Goal: Find specific page/section

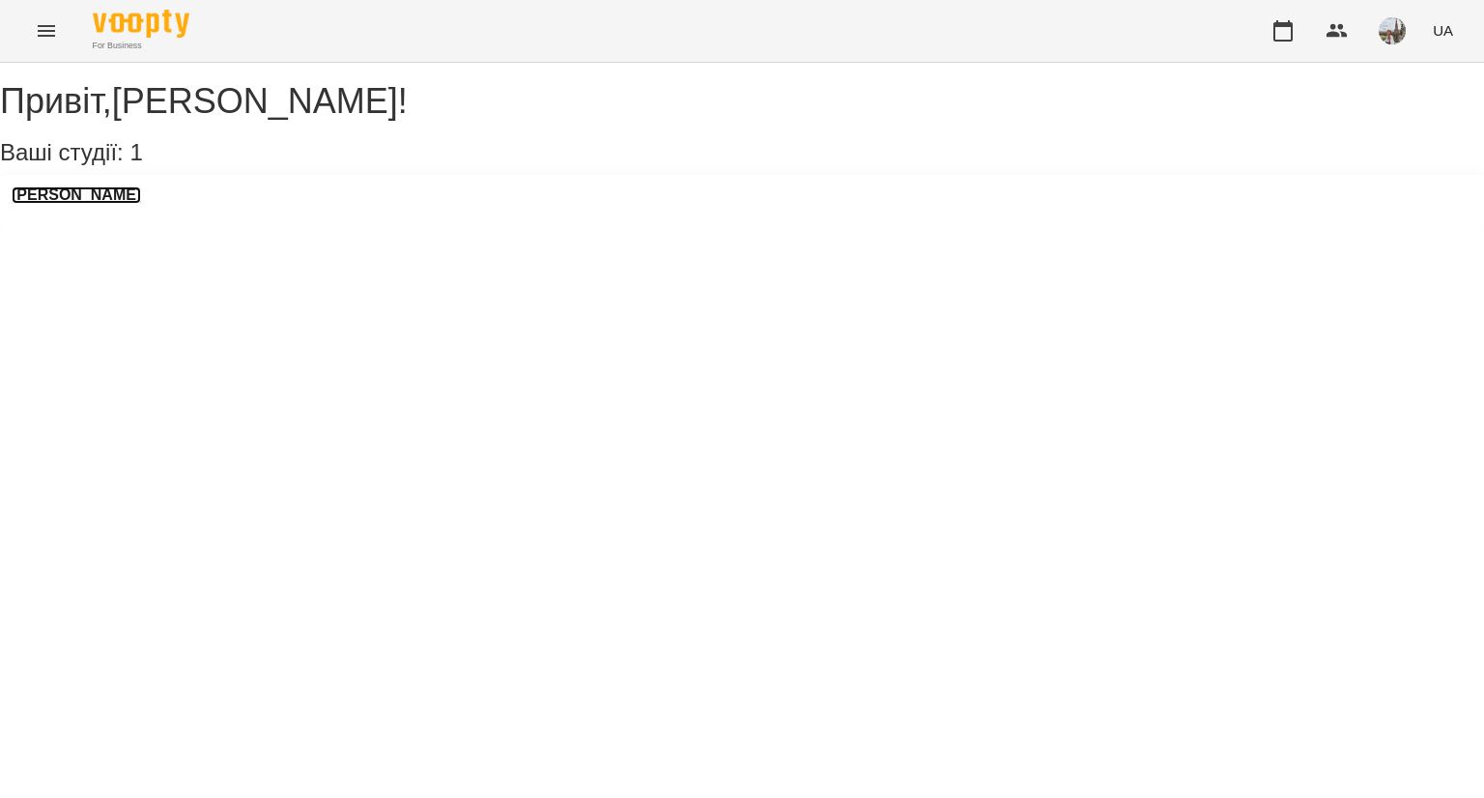
click at [141, 204] on h3 "[PERSON_NAME]" at bounding box center [76, 195] width 129 height 17
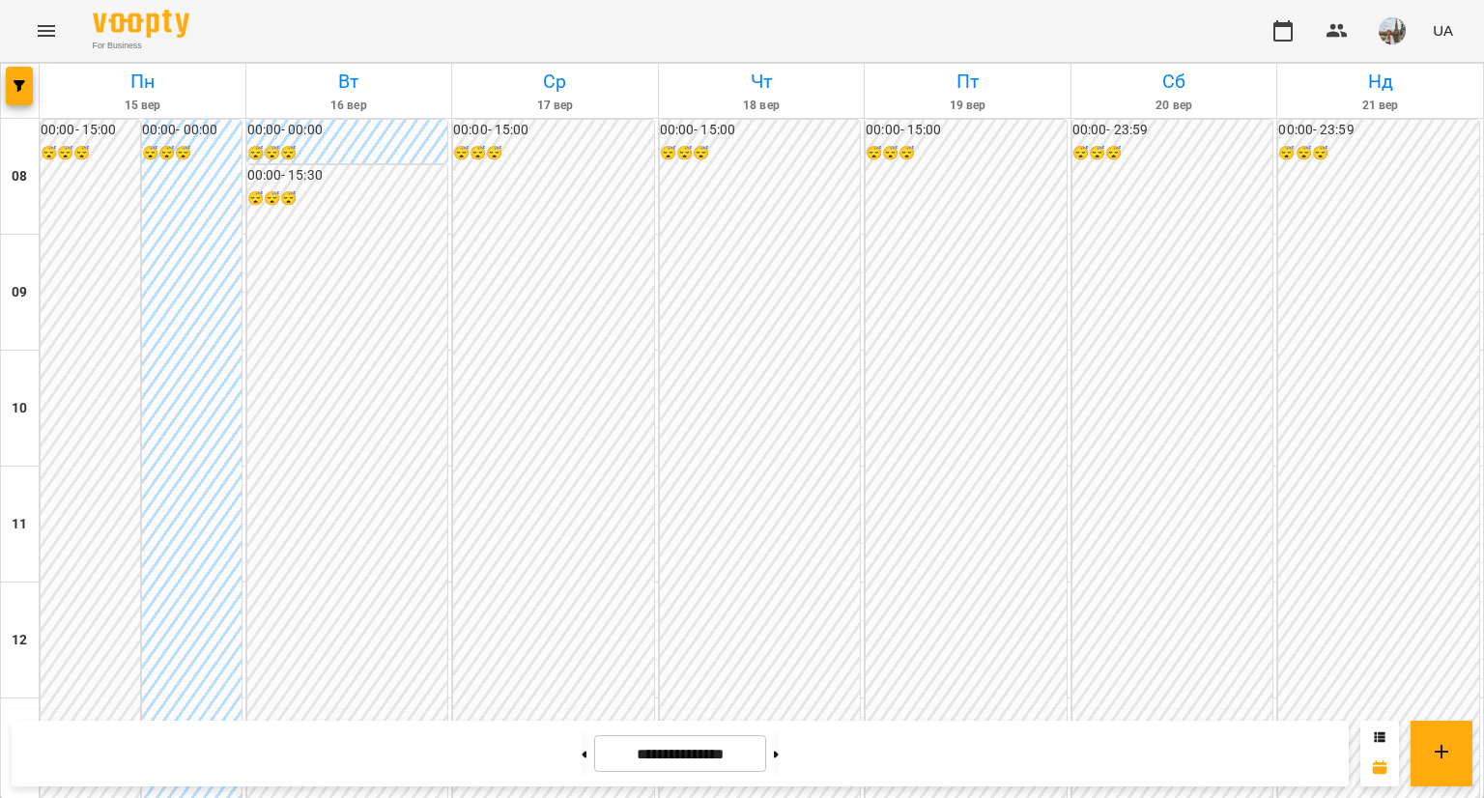
scroll to position [986, 0]
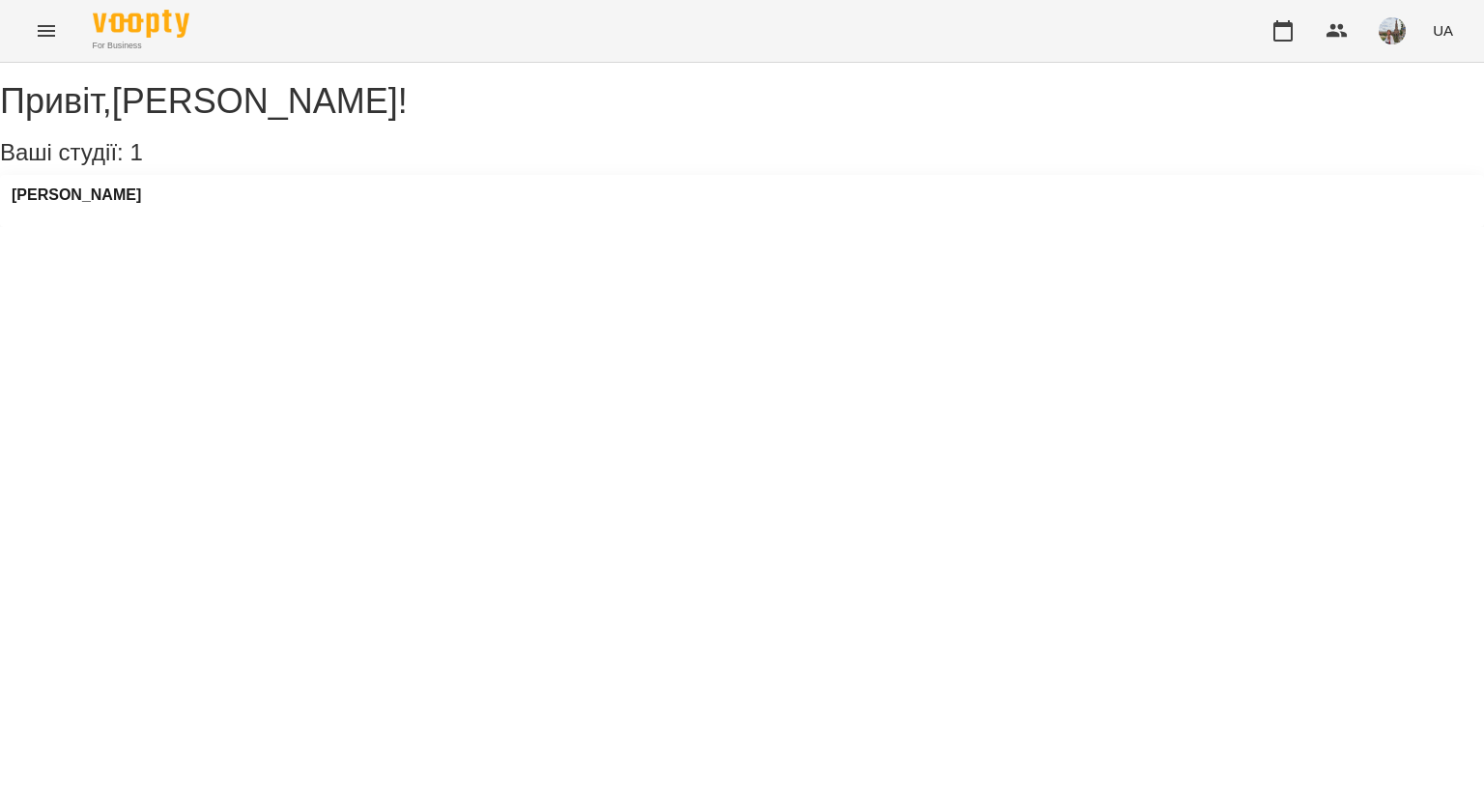
click at [141, 215] on div "[PERSON_NAME]" at bounding box center [76, 201] width 129 height 29
click at [141, 204] on h3 "[PERSON_NAME]" at bounding box center [76, 195] width 129 height 17
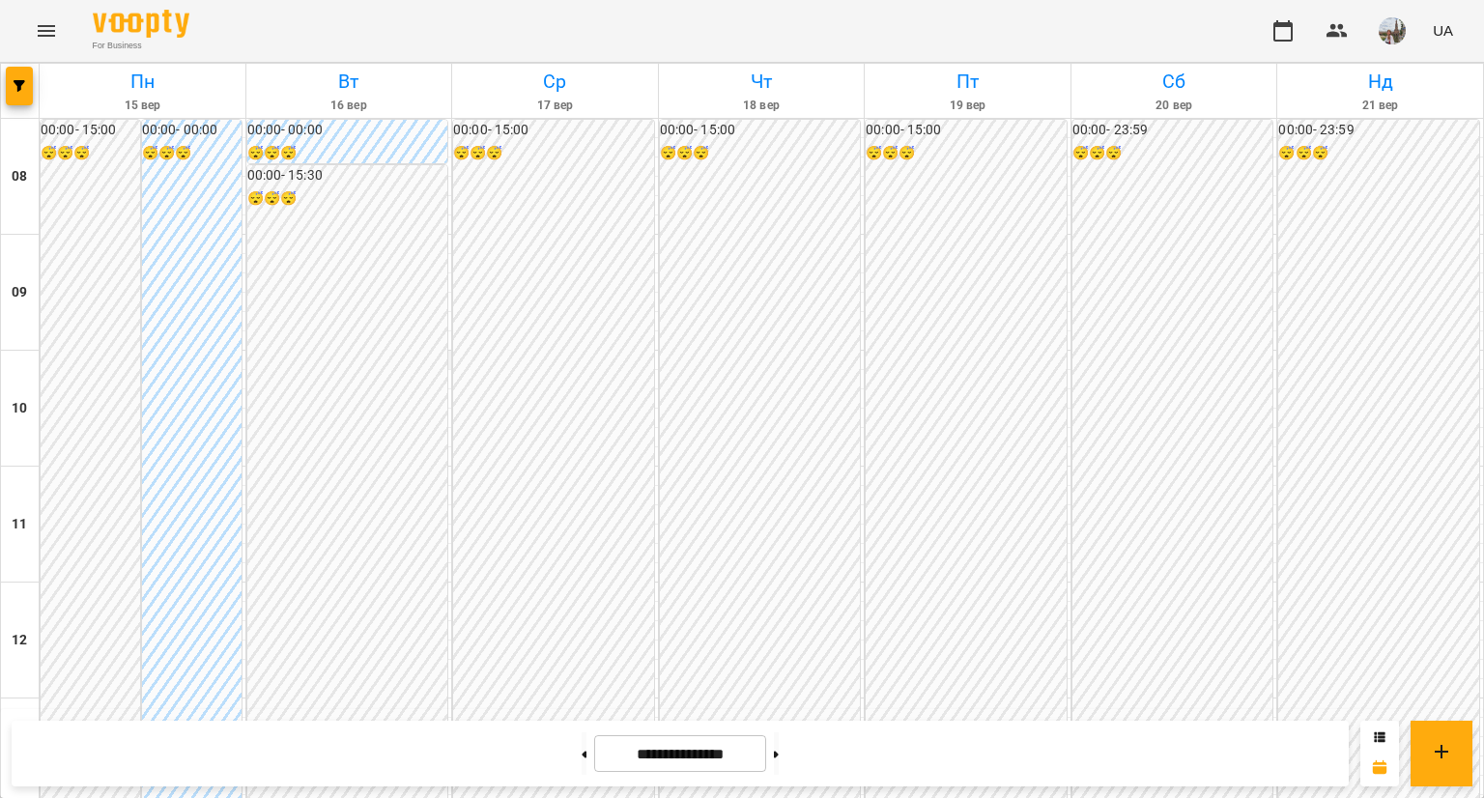
scroll to position [899, 0]
